Goal: Task Accomplishment & Management: Complete application form

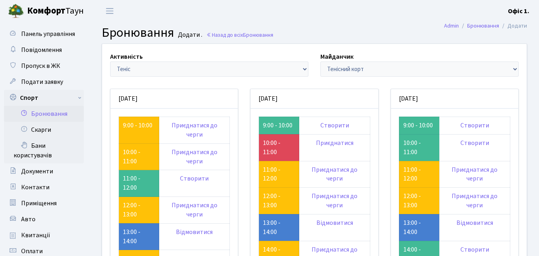
scroll to position [80, 0]
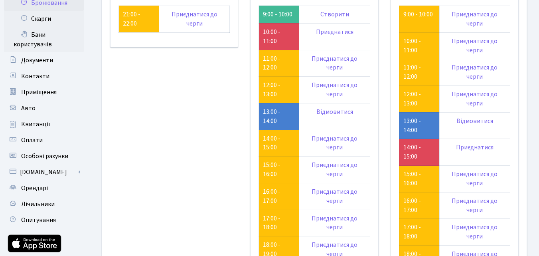
scroll to position [40, 0]
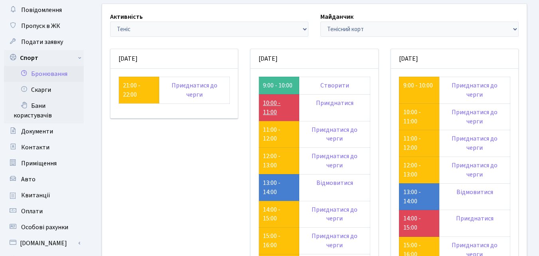
click at [270, 108] on link "10:00 - 11:00" at bounding box center [272, 107] width 18 height 18
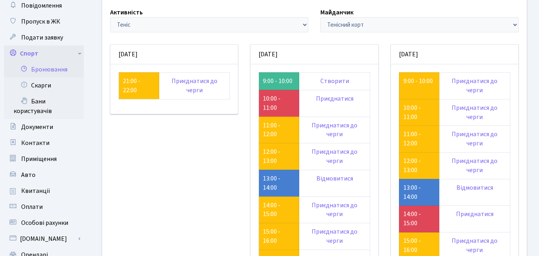
scroll to position [40, 0]
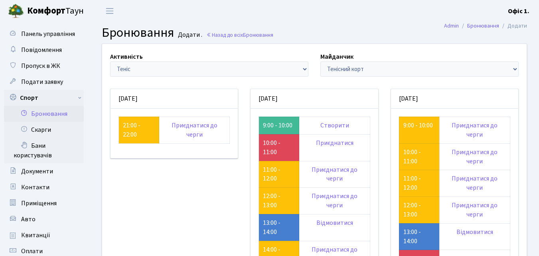
scroll to position [40, 0]
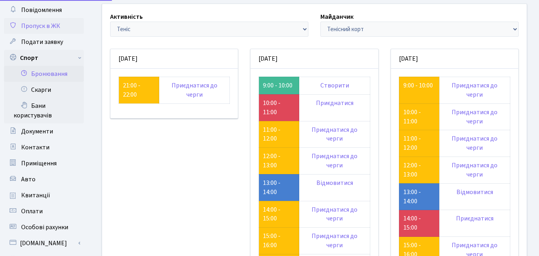
scroll to position [40, 0]
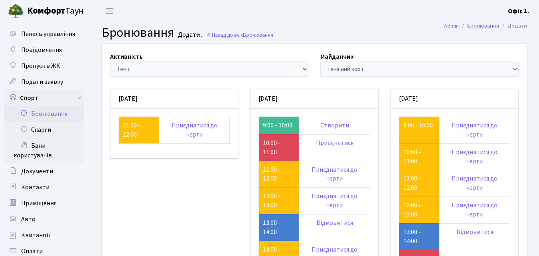
scroll to position [40, 0]
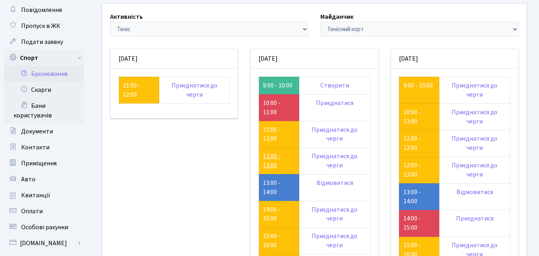
click at [267, 159] on link "12:00 - 13:00" at bounding box center [272, 160] width 18 height 18
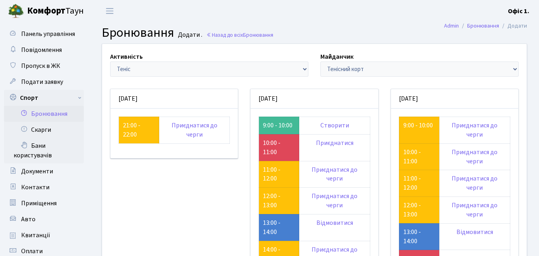
scroll to position [40, 0]
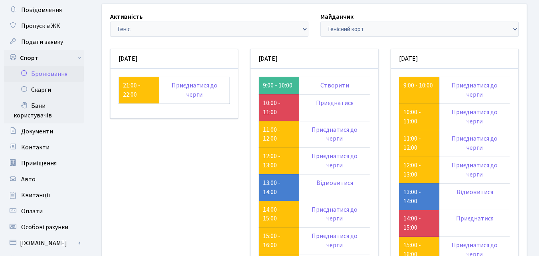
scroll to position [40, 0]
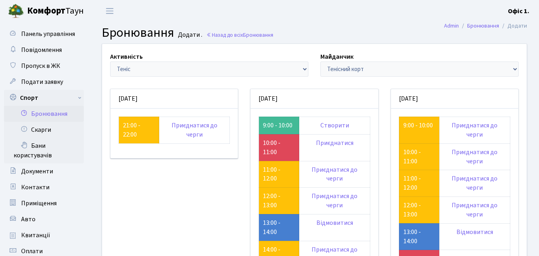
scroll to position [40, 0]
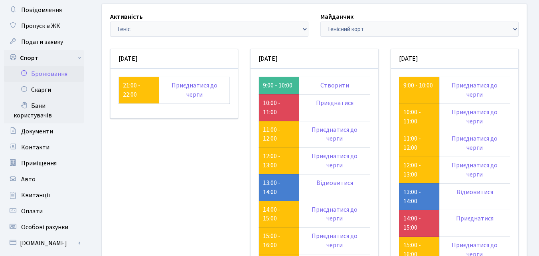
scroll to position [40, 0]
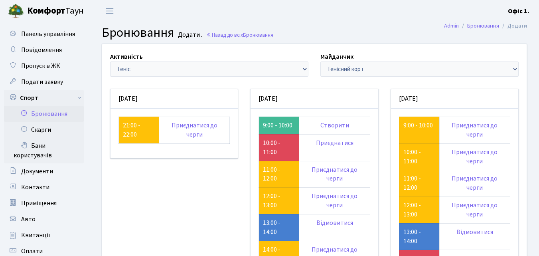
scroll to position [40, 0]
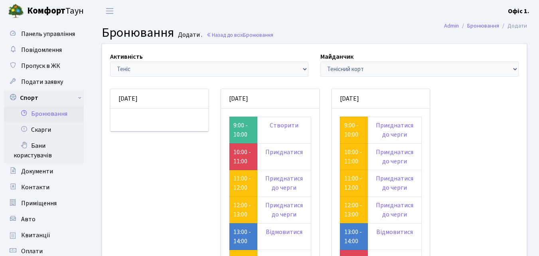
scroll to position [40, 0]
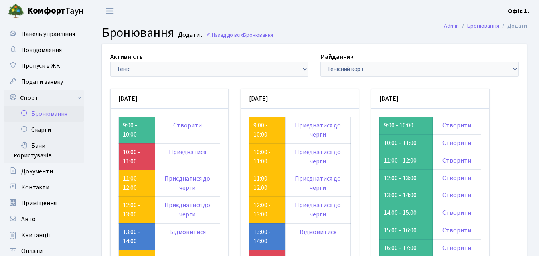
scroll to position [40, 0]
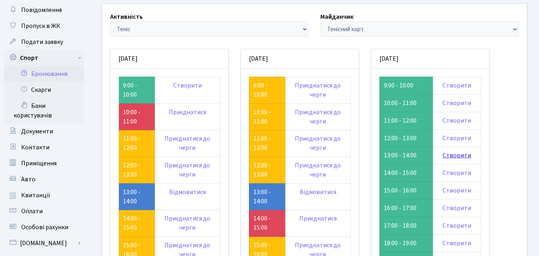
click at [451, 156] on link "Створити" at bounding box center [456, 155] width 29 height 9
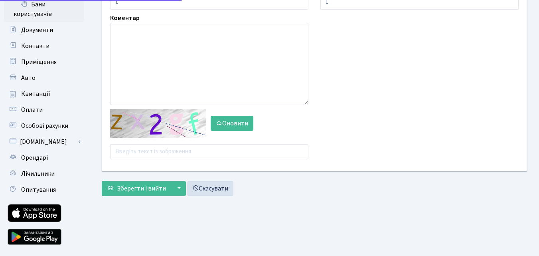
scroll to position [161, 0]
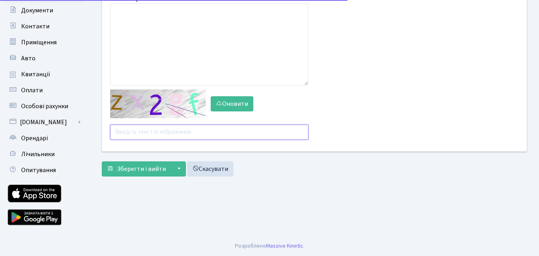
click at [174, 130] on input "text" at bounding box center [209, 131] width 198 height 15
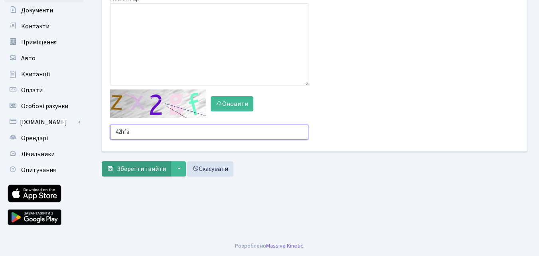
type input "42hfa"
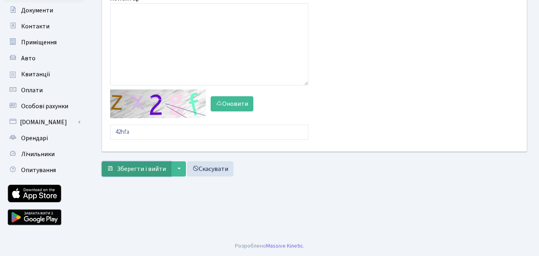
click at [134, 166] on span "Зберегти і вийти" at bounding box center [141, 168] width 49 height 9
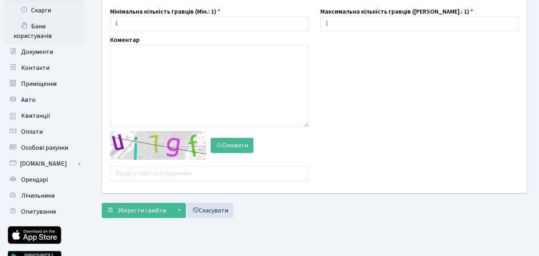
scroll to position [120, 0]
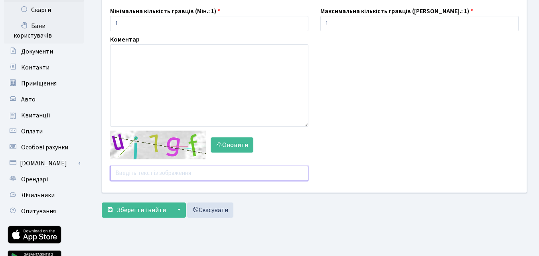
click at [147, 173] on input "text" at bounding box center [209, 172] width 198 height 15
type input "ucdfe"
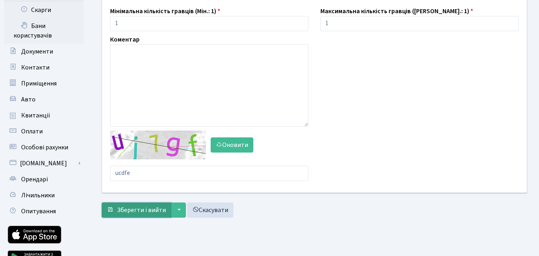
click at [140, 207] on span "Зберегти і вийти" at bounding box center [141, 209] width 49 height 9
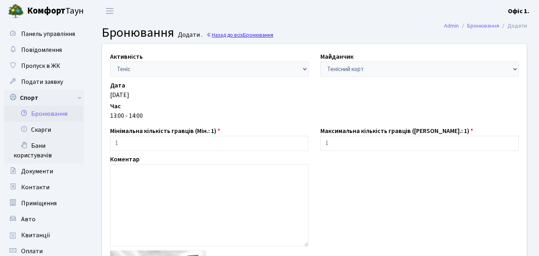
click at [238, 35] on link "Назад до всіх Бронювання" at bounding box center [239, 35] width 67 height 8
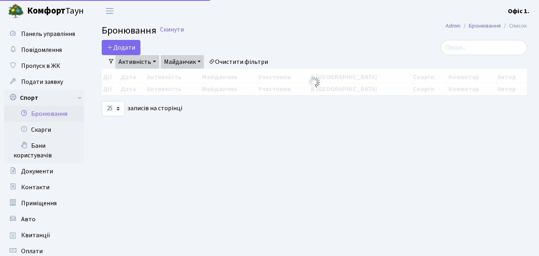
select select "25"
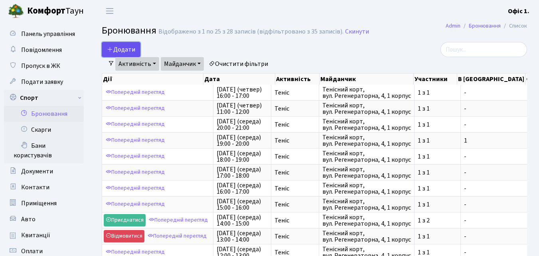
click at [115, 44] on button "Додати" at bounding box center [121, 49] width 39 height 15
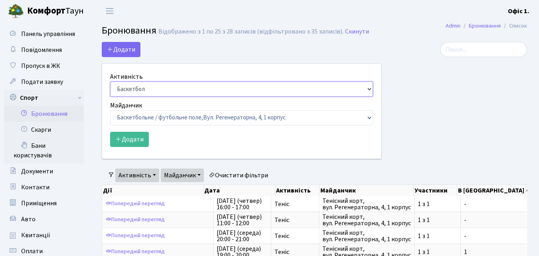
drag, startPoint x: 366, startPoint y: 88, endPoint x: 361, endPoint y: 92, distance: 6.0
click at [366, 88] on select "Баскетбол Волейбол Йога Катання на роликах Настільний теніс Теніс Футбол Фітнес" at bounding box center [241, 88] width 263 height 15
select select "1"
click at [110, 81] on select "Баскетбол Волейбол Йога Катання на роликах Настільний теніс Теніс Футбол Фітнес" at bounding box center [241, 88] width 263 height 15
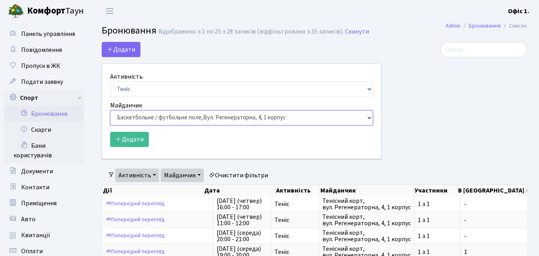
click at [368, 118] on select "Баскетбольне / футбольне поле, Вул. Регенераторна, 4, 1 корпус Баскетбольне пол…" at bounding box center [241, 117] width 263 height 15
select select "1"
click at [110, 110] on select "Баскетбольне / футбольне поле, Вул. Регенераторна, 4, 1 корпус Баскетбольне пол…" at bounding box center [241, 117] width 263 height 15
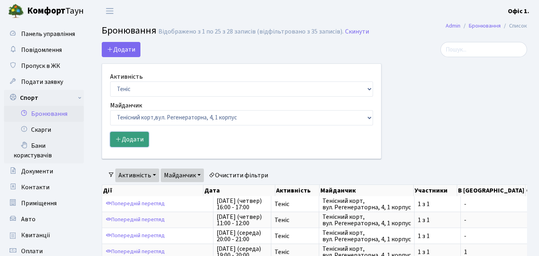
click at [132, 138] on button "Додати" at bounding box center [129, 139] width 39 height 15
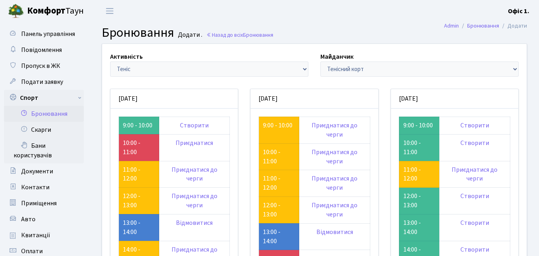
scroll to position [80, 0]
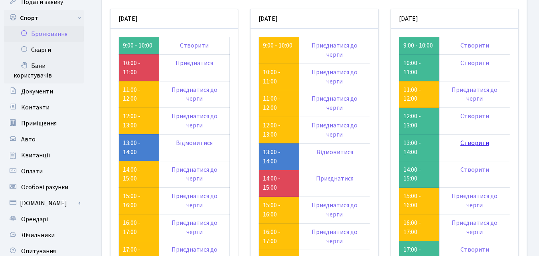
click at [470, 143] on link "Створити" at bounding box center [474, 142] width 29 height 9
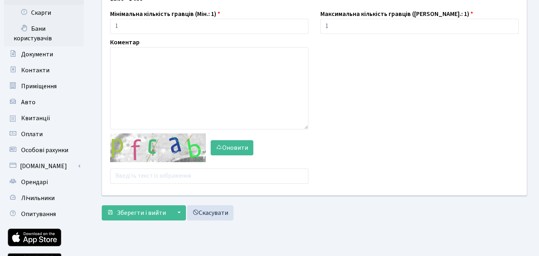
scroll to position [120, 0]
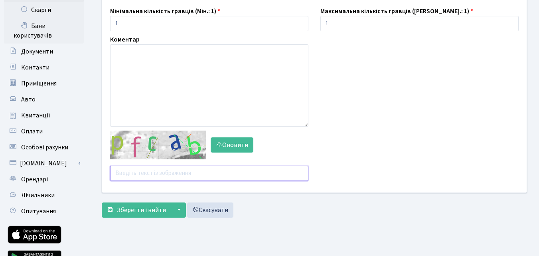
click at [145, 171] on input "text" at bounding box center [209, 172] width 198 height 15
type input "8repz"
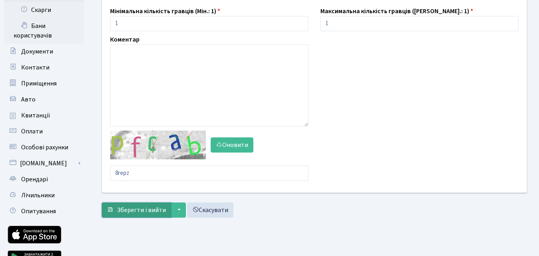
click at [140, 210] on span "Зберегти і вийти" at bounding box center [141, 209] width 49 height 9
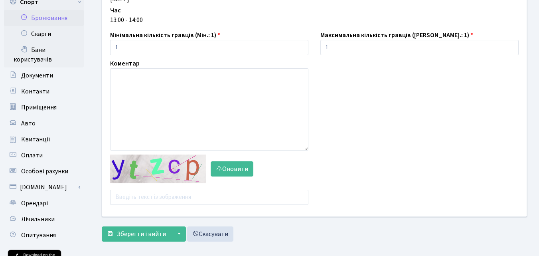
scroll to position [120, 0]
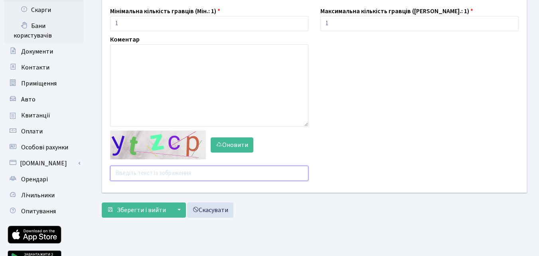
click at [149, 172] on input "text" at bounding box center [209, 172] width 198 height 15
type input "f3d7u"
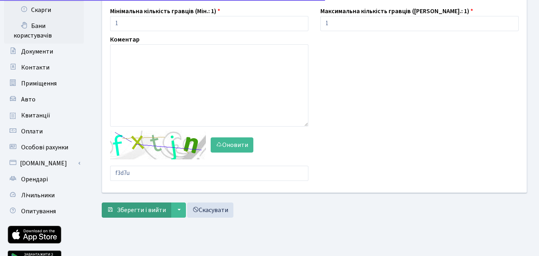
click at [137, 205] on div "Активність - Баскетбол Волейбол Йога Катання на роликах Настільний теніс Теніс …" at bounding box center [314, 72] width 437 height 297
click at [137, 205] on button "Зберегти і вийти" at bounding box center [136, 209] width 69 height 15
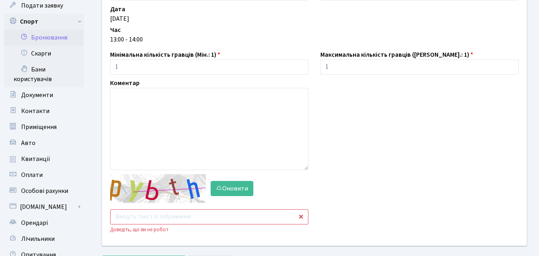
scroll to position [159, 0]
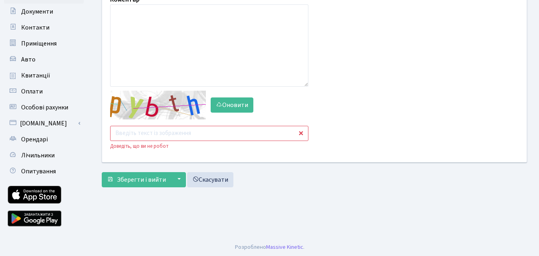
click at [151, 136] on input "text" at bounding box center [209, 133] width 198 height 15
type input "tgf6y"
click at [146, 181] on span "Зберегти і вийти" at bounding box center [141, 179] width 49 height 9
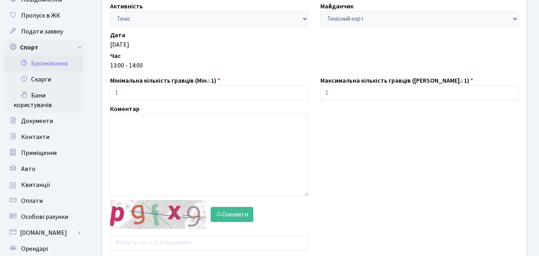
scroll to position [161, 0]
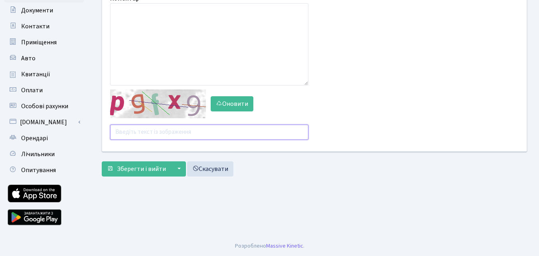
click at [140, 133] on input "text" at bounding box center [209, 131] width 198 height 15
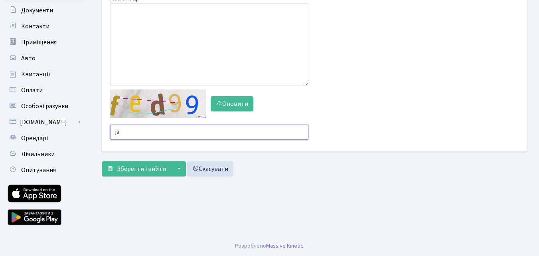
type input "j"
type input "ypjne"
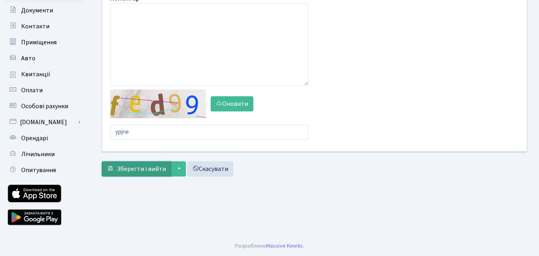
click at [130, 163] on button "Зберегти і вийти" at bounding box center [136, 168] width 69 height 15
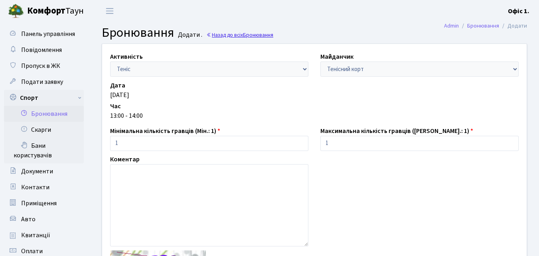
click at [239, 34] on link "Назад до всіх Бронювання" at bounding box center [239, 35] width 67 height 8
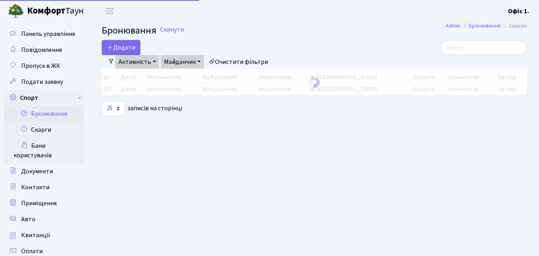
select select "25"
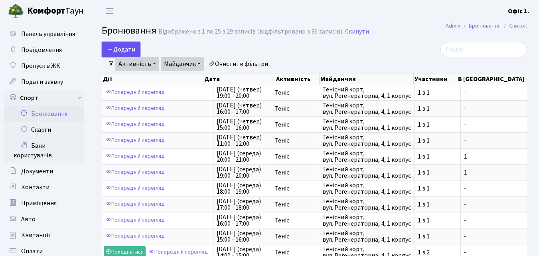
click at [120, 49] on button "Додати" at bounding box center [121, 49] width 39 height 15
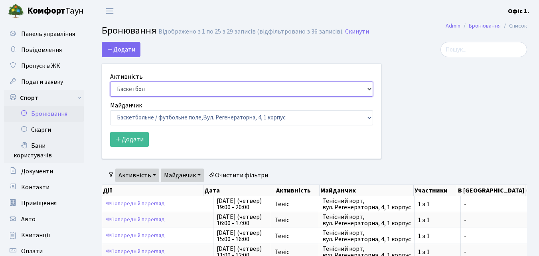
click at [369, 89] on select "Баскетбол Волейбол Йога Катання на роликах Настільний теніс Теніс Футбол Фітнес" at bounding box center [241, 88] width 263 height 15
select select "1"
click at [110, 81] on select "Баскетбол Волейбол Йога Катання на роликах Настільний теніс Теніс Футбол Фітнес" at bounding box center [241, 88] width 263 height 15
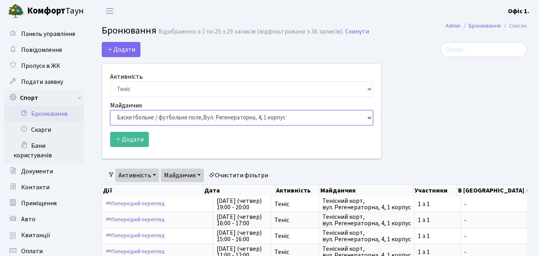
click at [370, 117] on select "Баскетбольне / футбольне поле, Вул. Регенераторна, 4, 1 корпус Баскетбольне пол…" at bounding box center [241, 117] width 263 height 15
select select "1"
click at [110, 110] on select "Баскетбольне / футбольне поле, Вул. Регенераторна, 4, 1 корпус Баскетбольне пол…" at bounding box center [241, 117] width 263 height 15
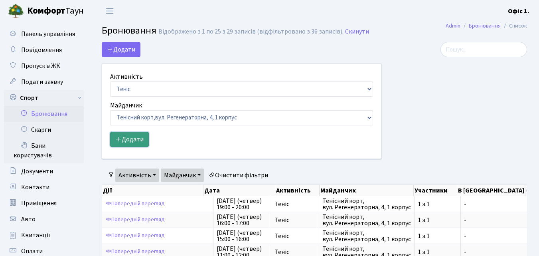
click at [130, 136] on button "Додати" at bounding box center [129, 139] width 39 height 15
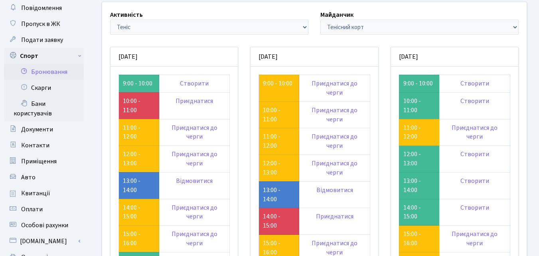
scroll to position [40, 0]
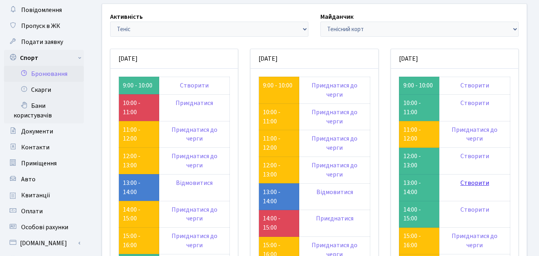
click at [468, 184] on link "Створити" at bounding box center [474, 182] width 29 height 9
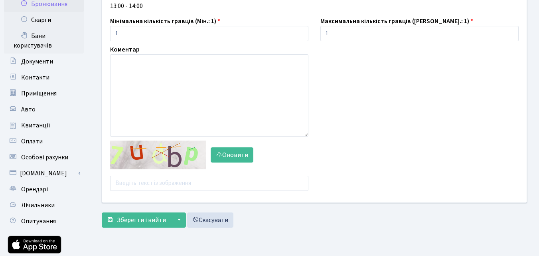
scroll to position [120, 0]
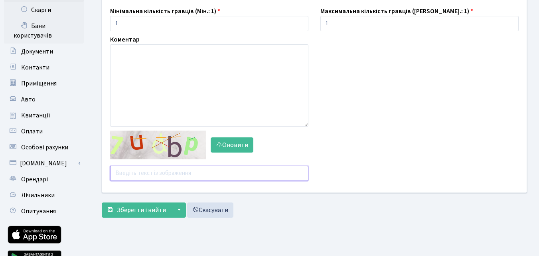
click at [133, 171] on input "text" at bounding box center [209, 172] width 198 height 15
type input "nddb2"
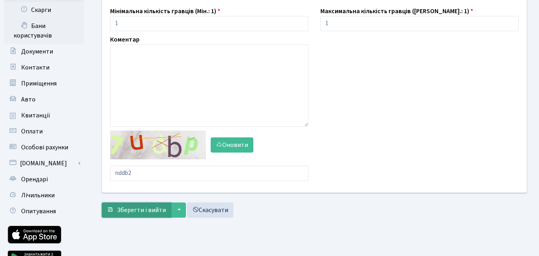
click at [148, 210] on span "Зберегти і вийти" at bounding box center [141, 209] width 49 height 9
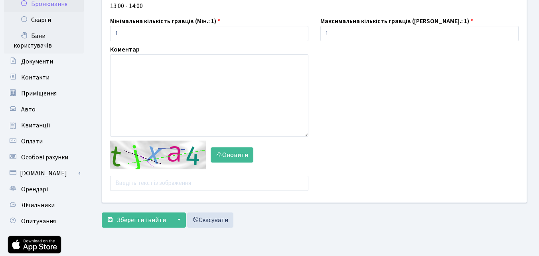
scroll to position [120, 0]
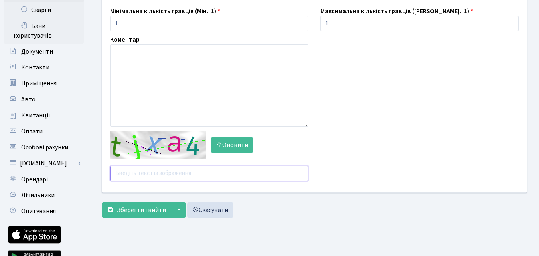
click at [135, 173] on input "text" at bounding box center [209, 172] width 198 height 15
type input "hddue"
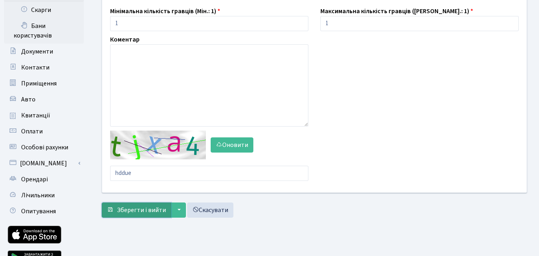
click at [138, 205] on button "Зберегти і вийти" at bounding box center [136, 209] width 69 height 15
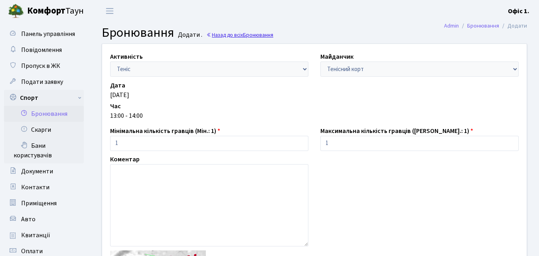
click at [224, 34] on link "Назад до всіх Бронювання" at bounding box center [239, 35] width 67 height 8
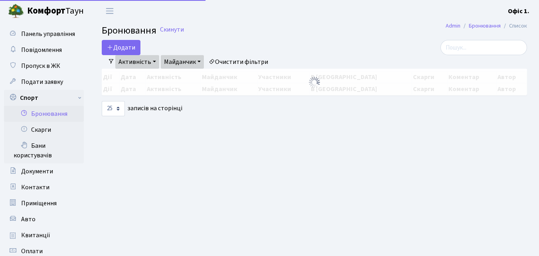
select select "25"
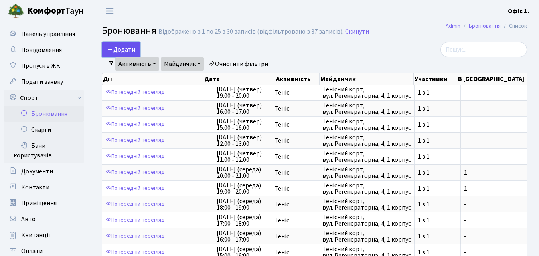
click at [120, 46] on button "Додати" at bounding box center [121, 49] width 39 height 15
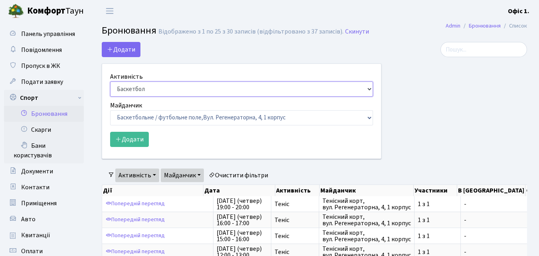
click at [369, 90] on select "Баскетбол Волейбол Йога Катання на роликах Настільний теніс Теніс Футбол Фітнес" at bounding box center [241, 88] width 263 height 15
select select "1"
click at [110, 81] on select "Баскетбол Волейбол Йога Катання на роликах Настільний теніс Теніс Футбол Фітнес" at bounding box center [241, 88] width 263 height 15
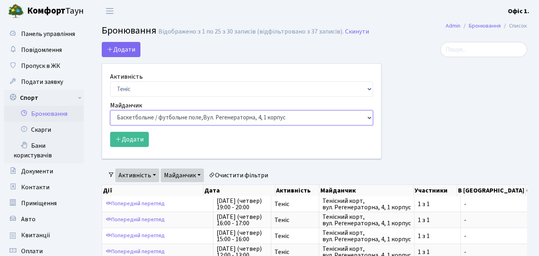
click at [366, 119] on select "Баскетбольне / футбольне поле, [GEOGRAPHIC_DATA]. [STREET_ADDRESS]. [STREET_ADD…" at bounding box center [241, 117] width 263 height 15
select select "1"
click at [110, 110] on select "Баскетбольне / футбольне поле, [GEOGRAPHIC_DATA]. [STREET_ADDRESS]. [STREET_ADD…" at bounding box center [241, 117] width 263 height 15
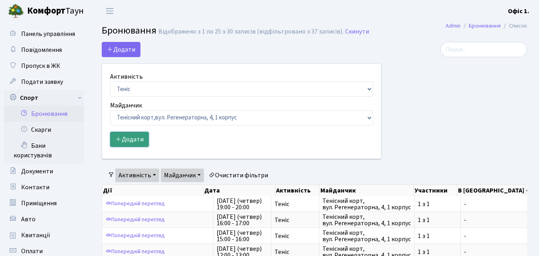
click at [134, 137] on button "Додати" at bounding box center [129, 139] width 39 height 15
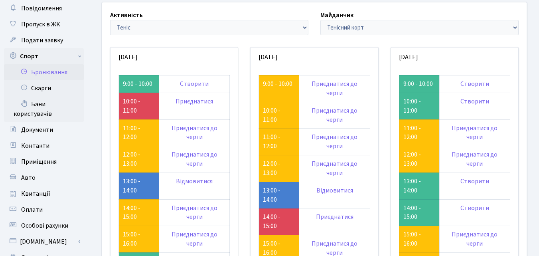
scroll to position [80, 0]
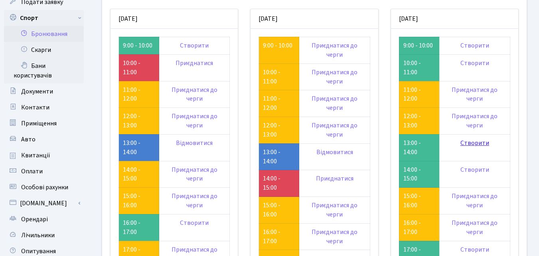
click at [474, 143] on link "Створити" at bounding box center [474, 142] width 29 height 9
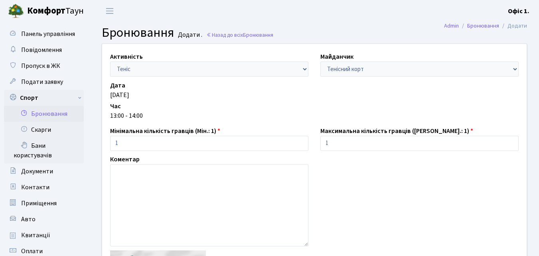
scroll to position [159, 0]
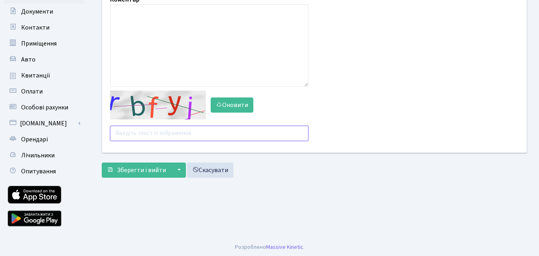
click at [144, 131] on input "text" at bounding box center [209, 133] width 198 height 15
type input "q676b"
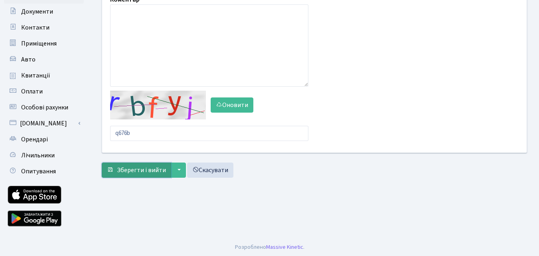
click at [134, 166] on span "Зберегти і вийти" at bounding box center [141, 169] width 49 height 9
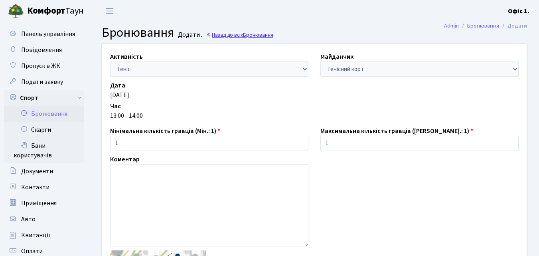
click at [225, 34] on link "Назад до всіх Бронювання" at bounding box center [239, 35] width 67 height 8
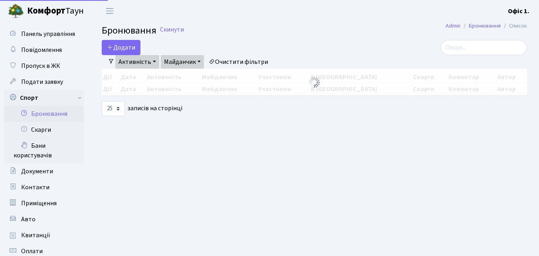
select select "25"
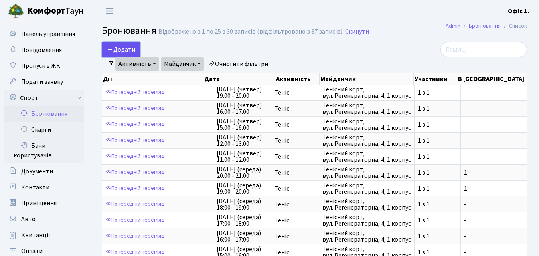
click at [121, 48] on button "Додати" at bounding box center [121, 49] width 39 height 15
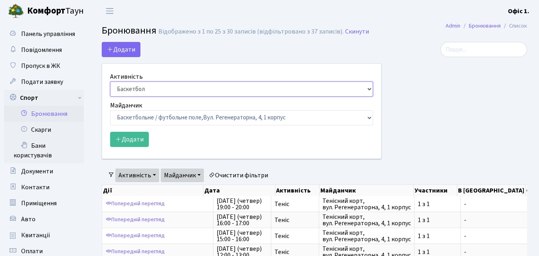
click at [369, 93] on select "Баскетбол Волейбол Йога Катання на роликах Настільний теніс Теніс Футбол Фітнес" at bounding box center [241, 88] width 263 height 15
select select "1"
click at [110, 81] on select "Баскетбол Волейбол Йога Катання на роликах Настільний теніс Теніс Футбол Фітнес" at bounding box center [241, 88] width 263 height 15
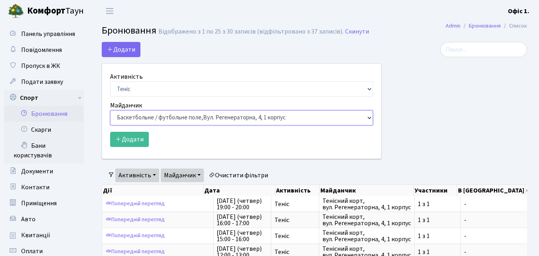
click at [366, 115] on select "Баскетбольне / футбольне поле, Вул. Регенераторна, 4, 1 корпус Баскетбольне пол…" at bounding box center [241, 117] width 263 height 15
select select "1"
click at [110, 110] on select "Баскетбольне / футбольне поле, Вул. Регенераторна, 4, 1 корпус Баскетбольне пол…" at bounding box center [241, 117] width 263 height 15
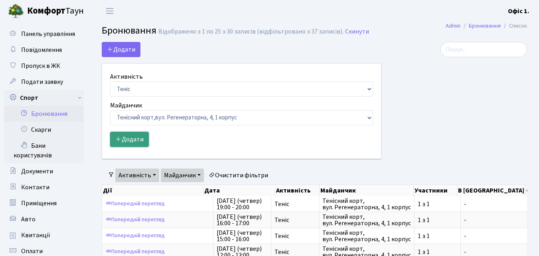
click at [143, 142] on button "Додати" at bounding box center [129, 139] width 39 height 15
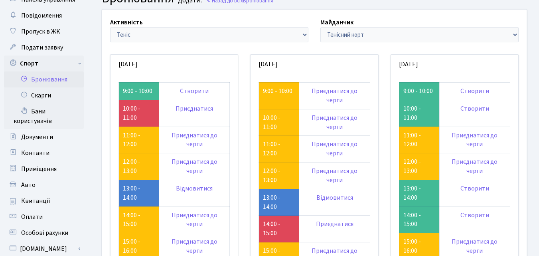
scroll to position [80, 0]
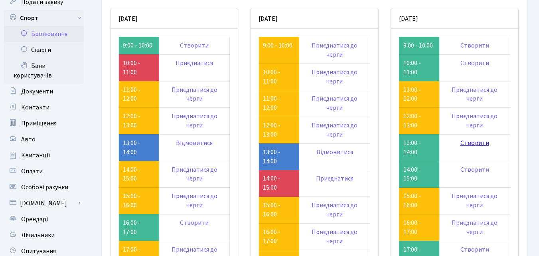
click at [473, 144] on link "Створити" at bounding box center [474, 142] width 29 height 9
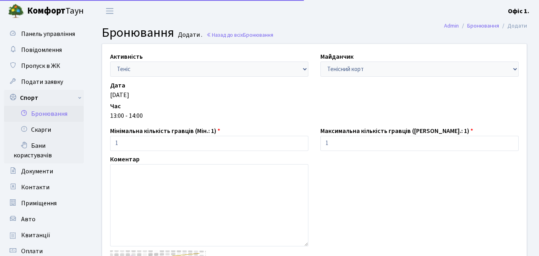
scroll to position [159, 0]
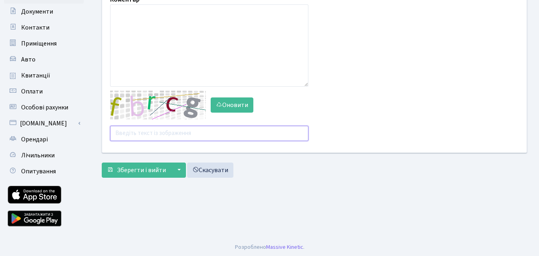
click at [136, 132] on input "text" at bounding box center [209, 133] width 198 height 15
type input "eghu9"
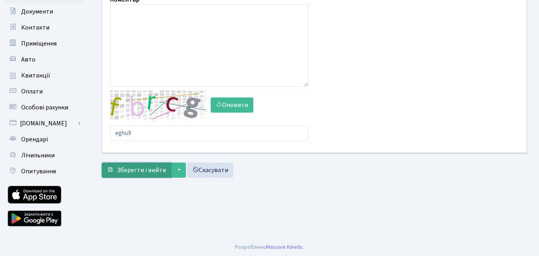
click at [139, 166] on span "Зберегти і вийти" at bounding box center [141, 169] width 49 height 9
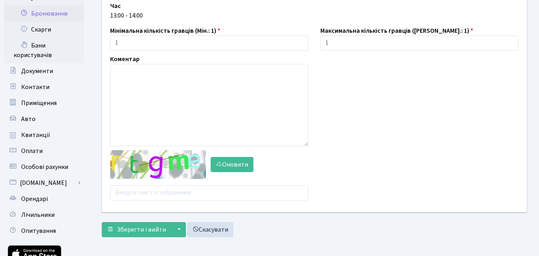
scroll to position [120, 0]
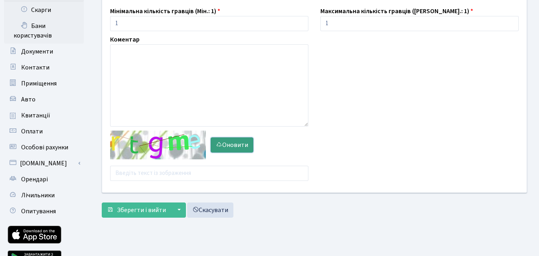
click at [239, 146] on button "Оновити" at bounding box center [231, 144] width 43 height 15
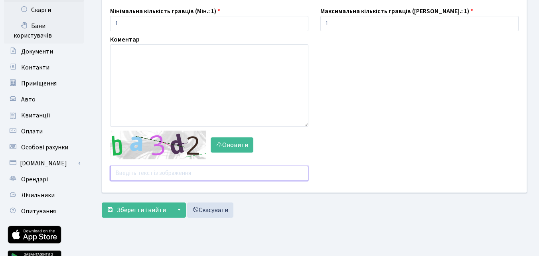
click at [126, 177] on input "text" at bounding box center [209, 172] width 198 height 15
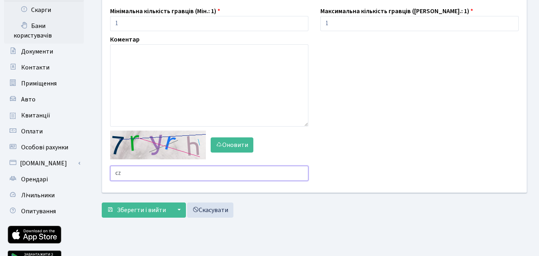
type input "c"
type input "6hyh2"
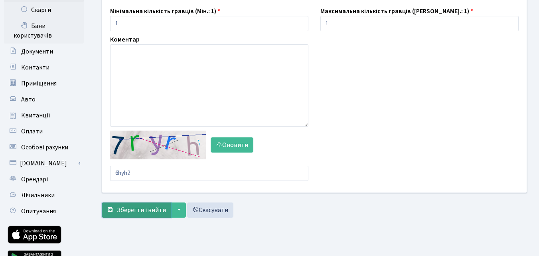
click at [132, 209] on span "Зберегти і вийти" at bounding box center [141, 209] width 49 height 9
